Goal: Transaction & Acquisition: Purchase product/service

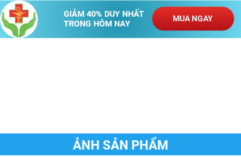
scroll to position [1088, 0]
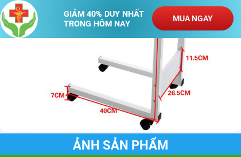
click at [196, 18] on p "MUA NGAY" at bounding box center [193, 18] width 82 height 24
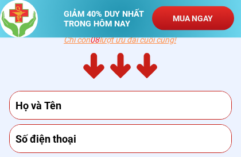
scroll to position [3629, 0]
click at [91, 105] on input "text" at bounding box center [121, 105] width 217 height 28
type input "0983991389"
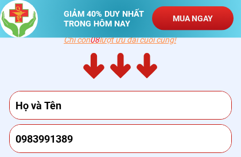
type input "[PERSON_NAME]"
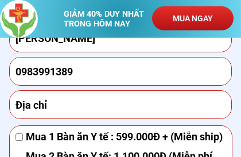
scroll to position [3697, 0]
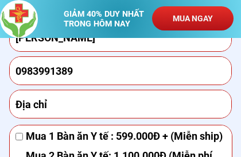
click at [82, 71] on input "0983991389" at bounding box center [121, 71] width 217 height 28
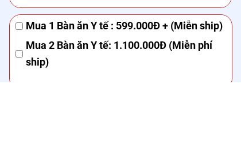
scroll to position [3733, 0]
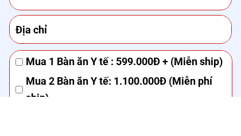
type input "0966846868"
click at [70, 55] on input "text" at bounding box center [121, 69] width 217 height 28
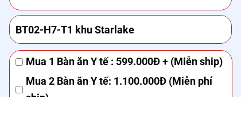
click at [144, 55] on input "BT02-H7-T1 khu Starlake" at bounding box center [121, 69] width 217 height 28
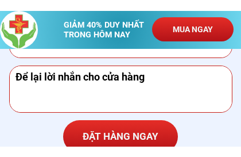
scroll to position [3849, 0]
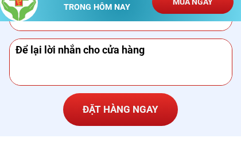
type input "BT02-H7-T1 khu Starlake Xuân tảo Bắc Từ liêm HN"
click at [153, 56] on textarea at bounding box center [121, 79] width 217 height 46
click at [44, 64] on textarea at bounding box center [121, 79] width 217 height 46
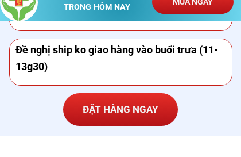
click at [205, 56] on textarea "Đề nghị ship ko giao hàng vào buổi trưa (11-13g30)" at bounding box center [121, 79] width 217 height 46
click at [57, 66] on textarea "Đề nghị ship ko giao hàng vào buổi trưa (11-13g30)" at bounding box center [121, 79] width 217 height 46
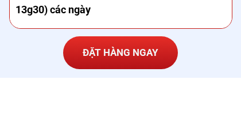
type textarea "Đề nghị ship ko giao hàng vào buổi trưa (11-13g30) các ngày"
click at [126, 95] on p "ĐẶT HÀNG NGAY" at bounding box center [120, 111] width 115 height 33
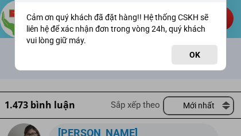
click at [197, 55] on button "OK" at bounding box center [195, 55] width 46 height 20
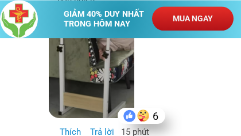
scroll to position [4581, 0]
